Goal: Task Accomplishment & Management: Complete application form

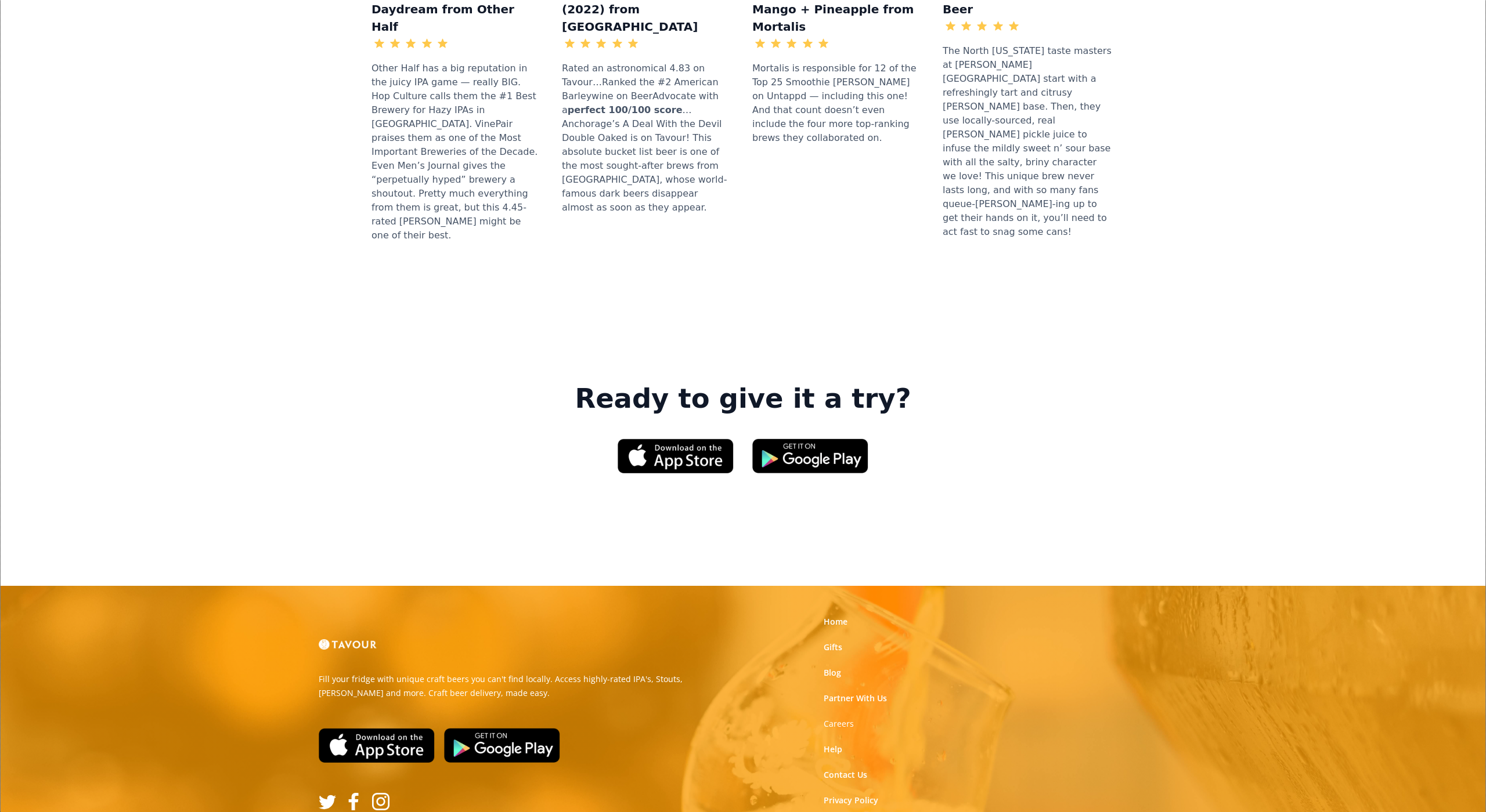
scroll to position [1495, 0]
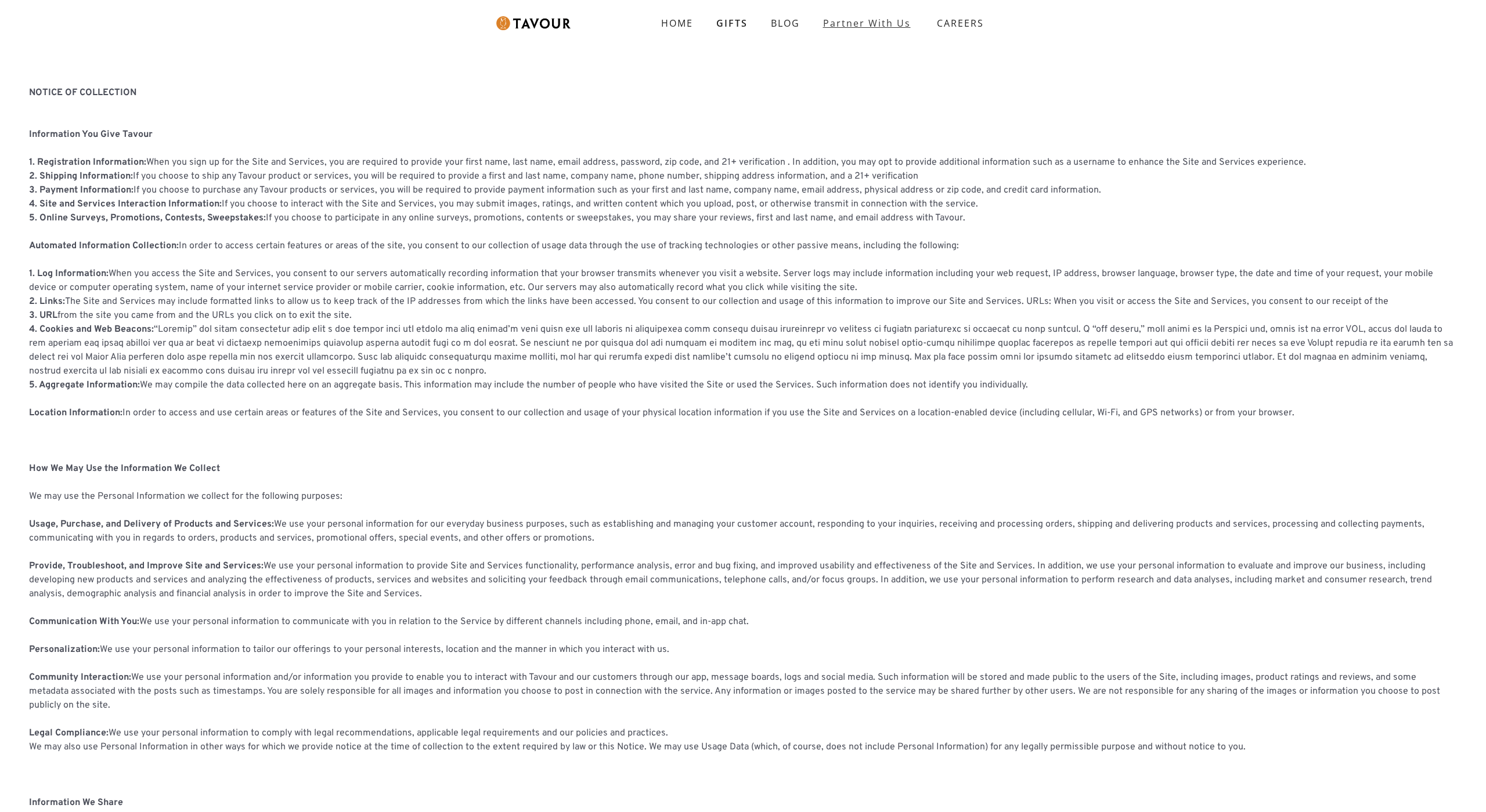
click at [867, 17] on link "partner with us" at bounding box center [867, 23] width 111 height 24
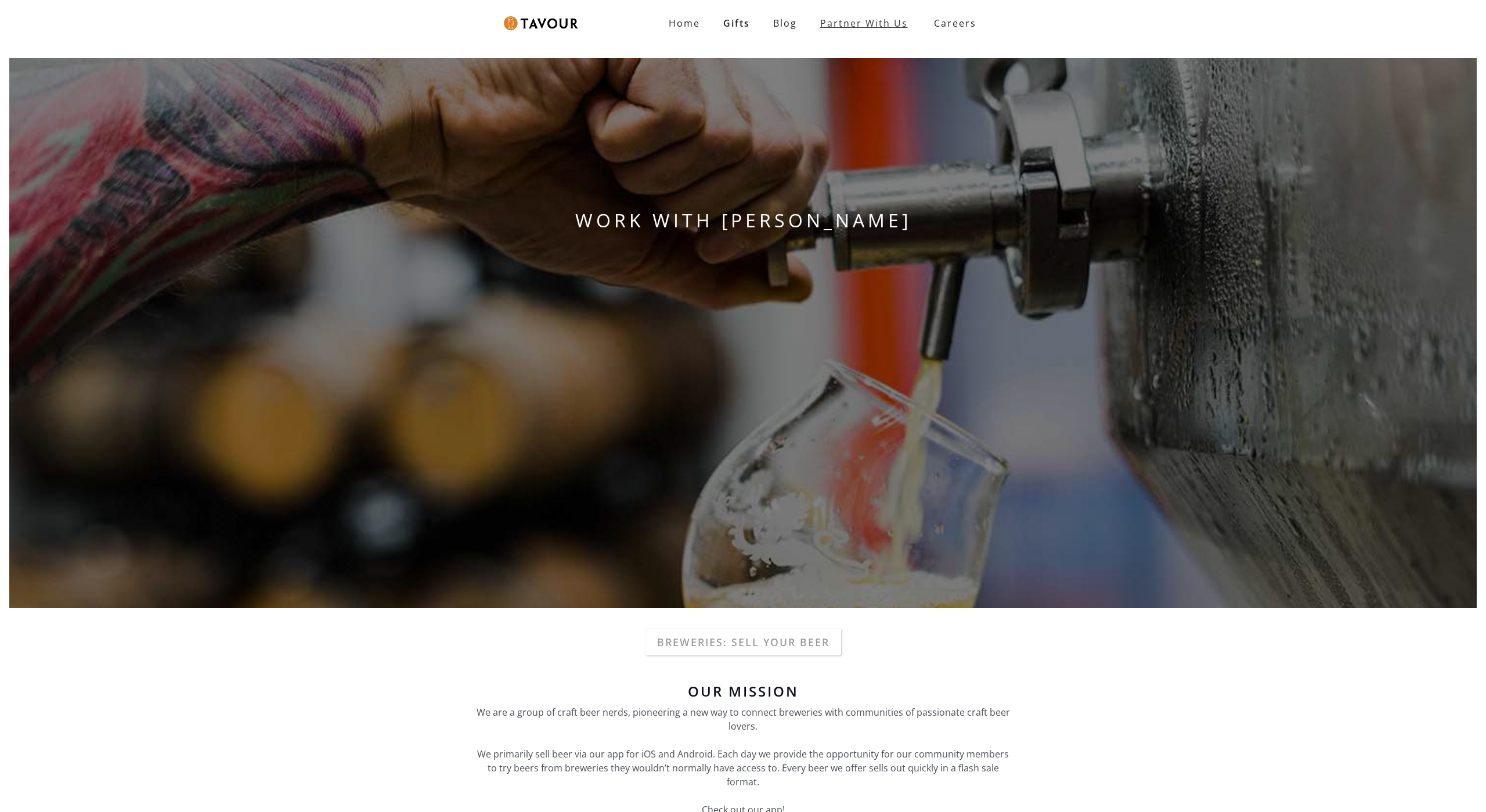
click at [867, 17] on link "Partner With Us" at bounding box center [863, 23] width 111 height 24
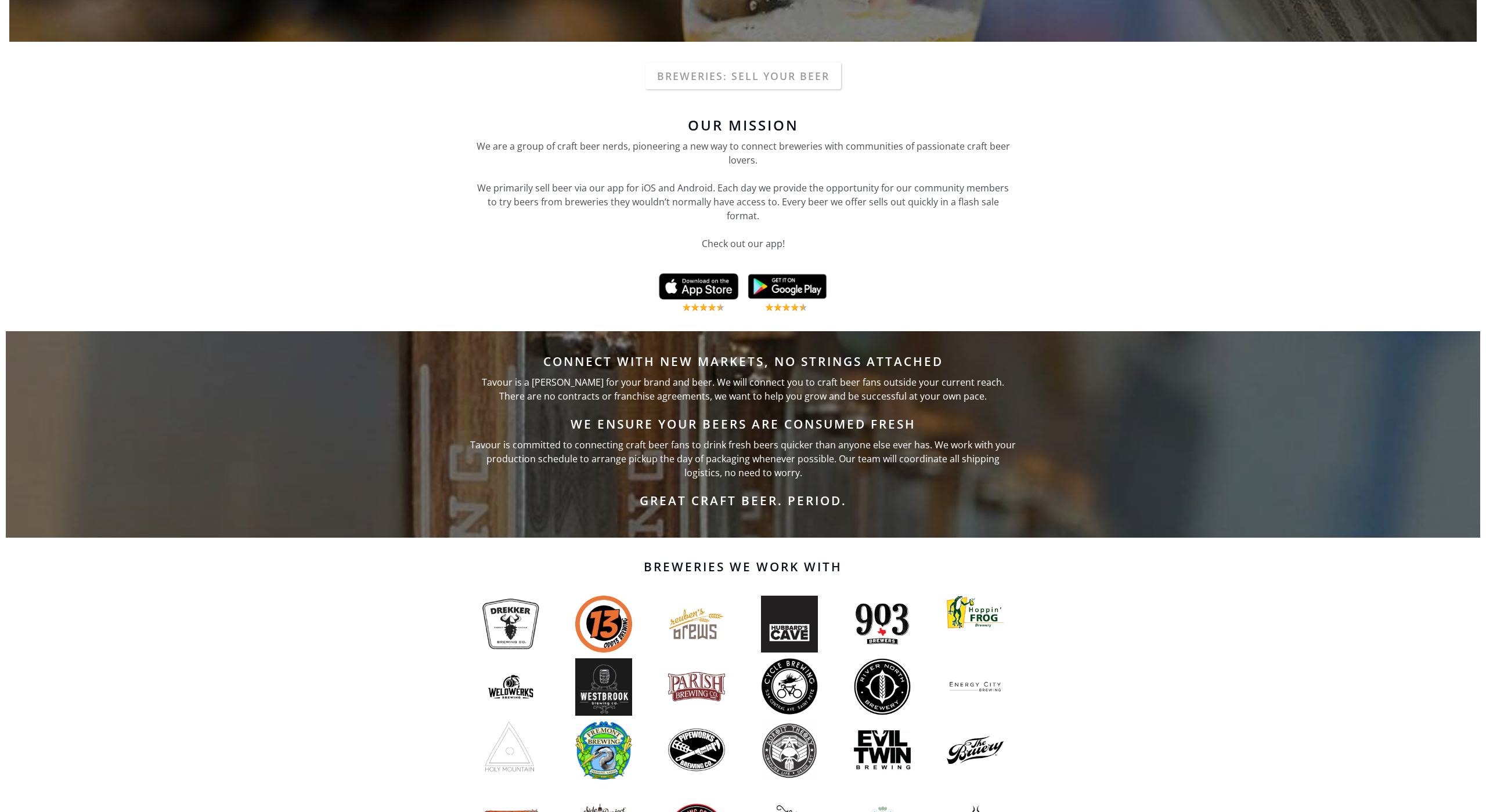
scroll to position [501, 0]
